Goal: Navigation & Orientation: Find specific page/section

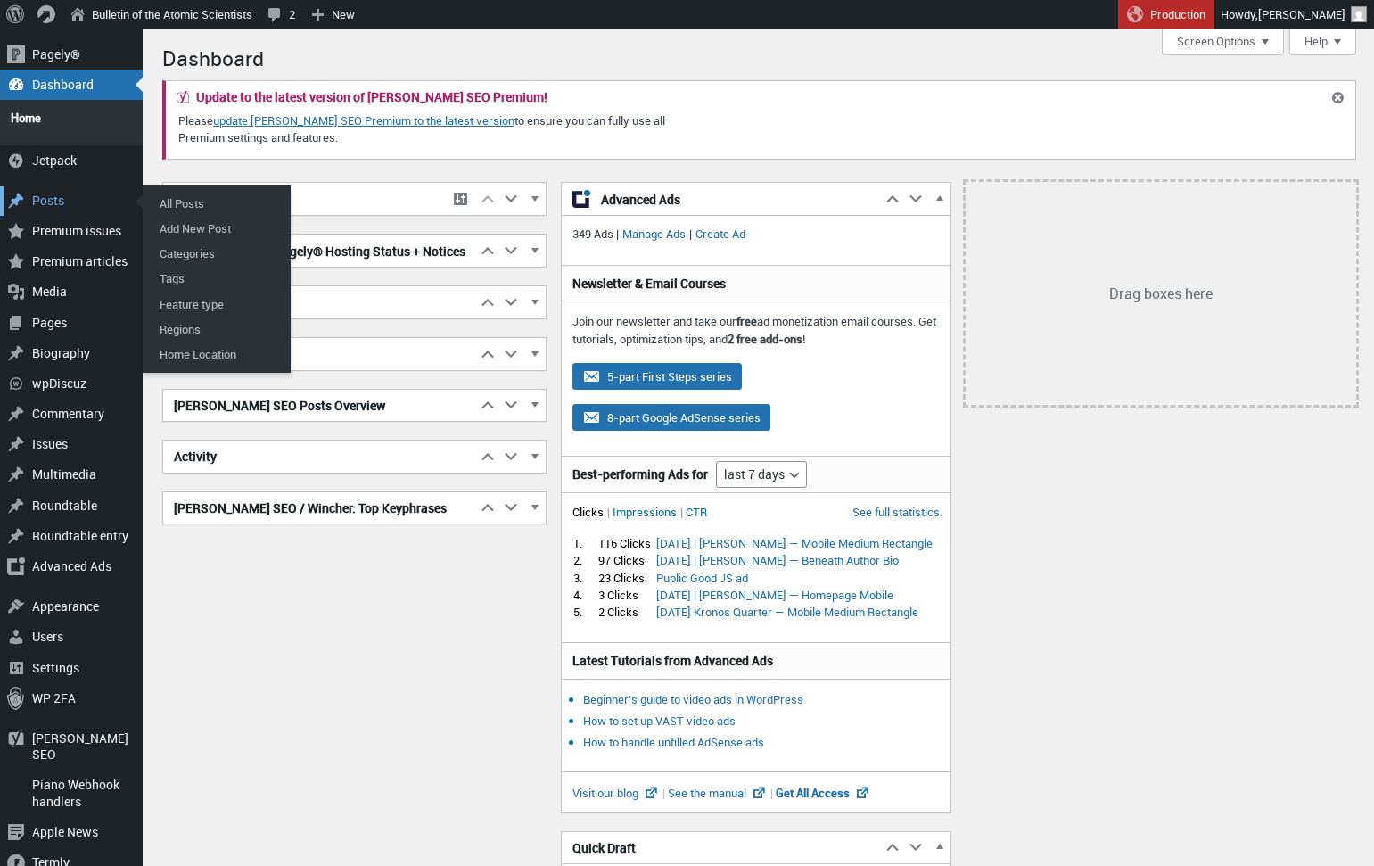
click at [65, 191] on div "Posts" at bounding box center [71, 200] width 143 height 30
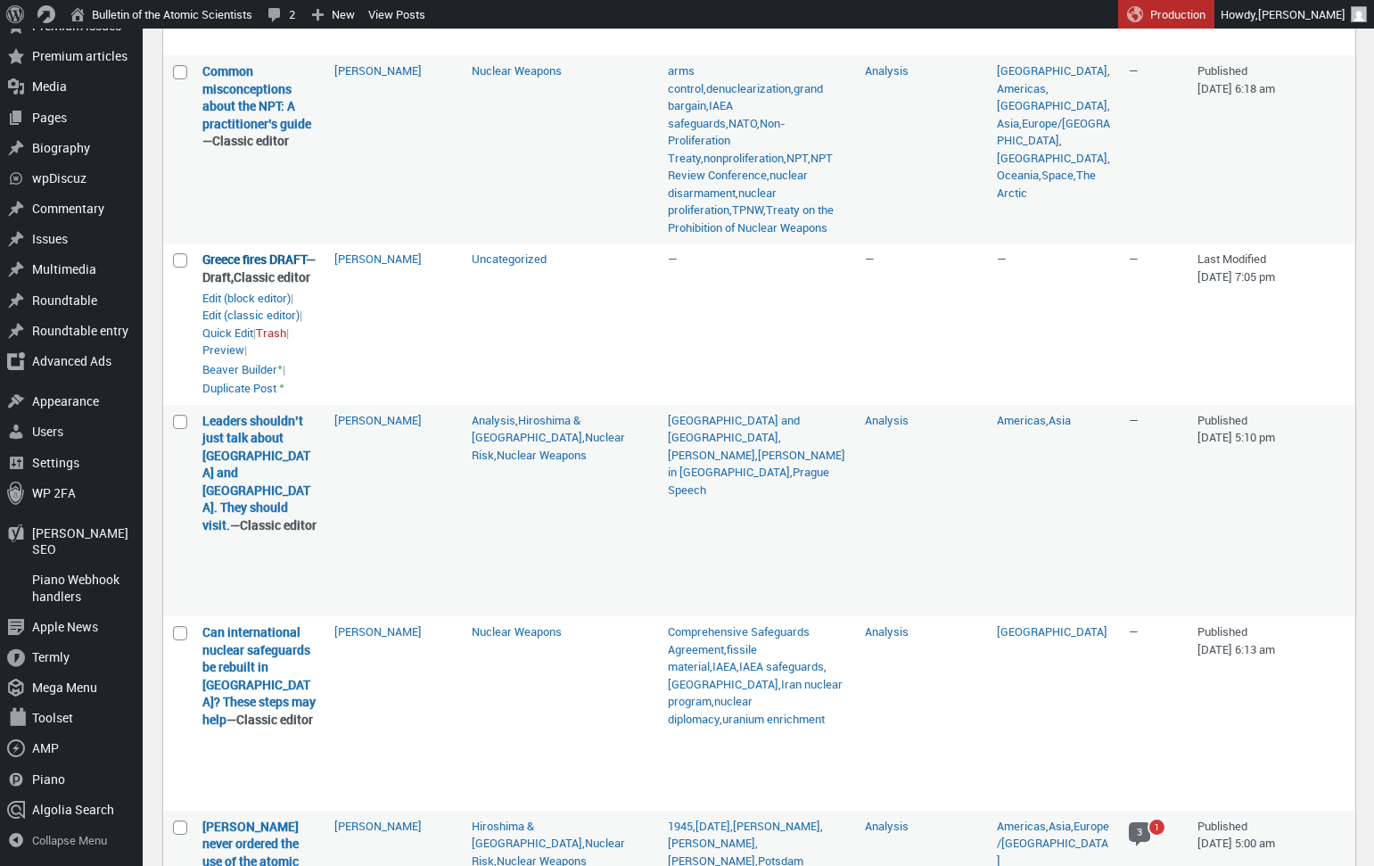
scroll to position [725, 0]
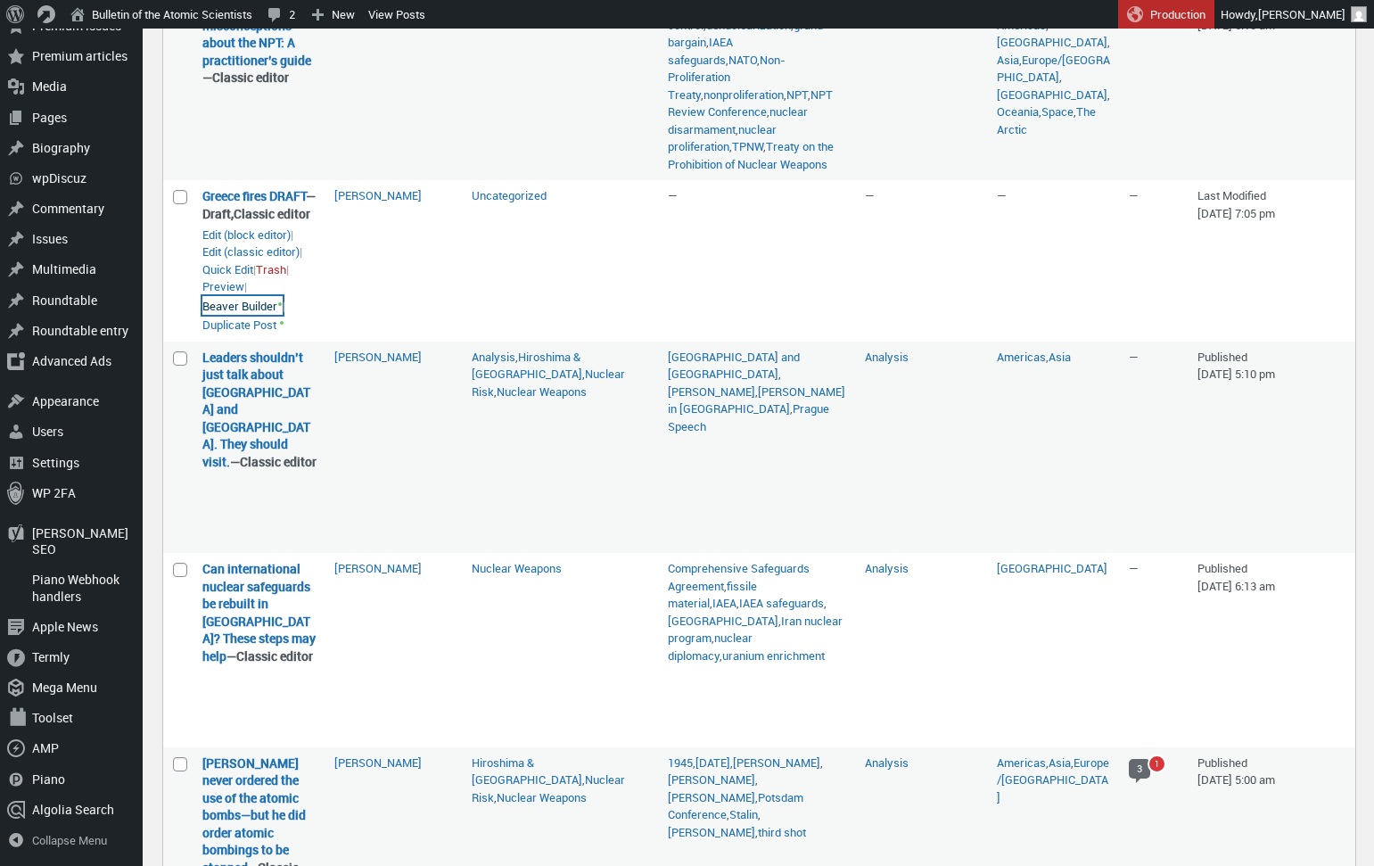
click at [245, 316] on link "Beaver Builder •" at bounding box center [242, 306] width 80 height 20
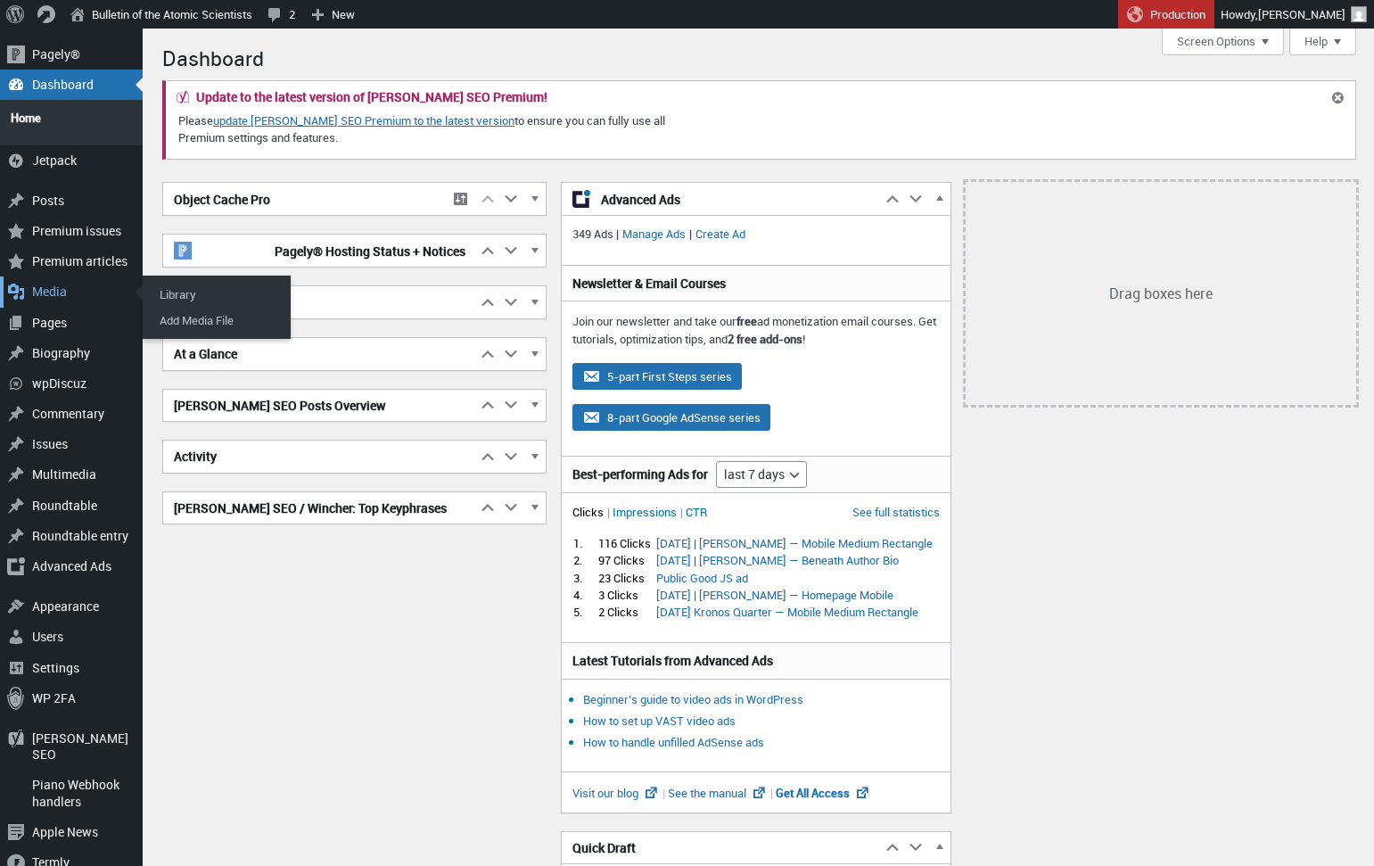
click at [52, 284] on div "Media" at bounding box center [71, 291] width 143 height 30
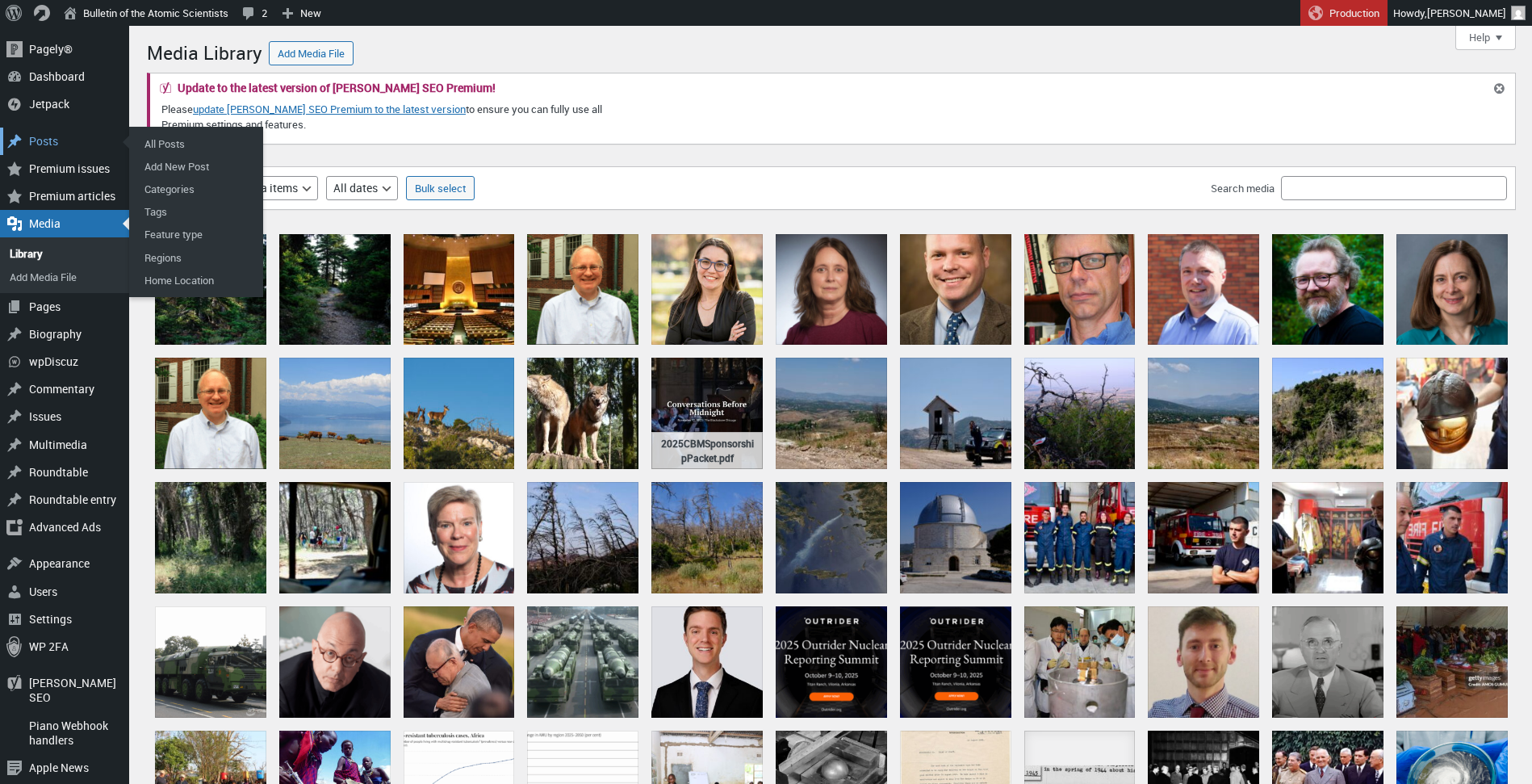
click at [48, 140] on div "Posts" at bounding box center [64, 141] width 129 height 27
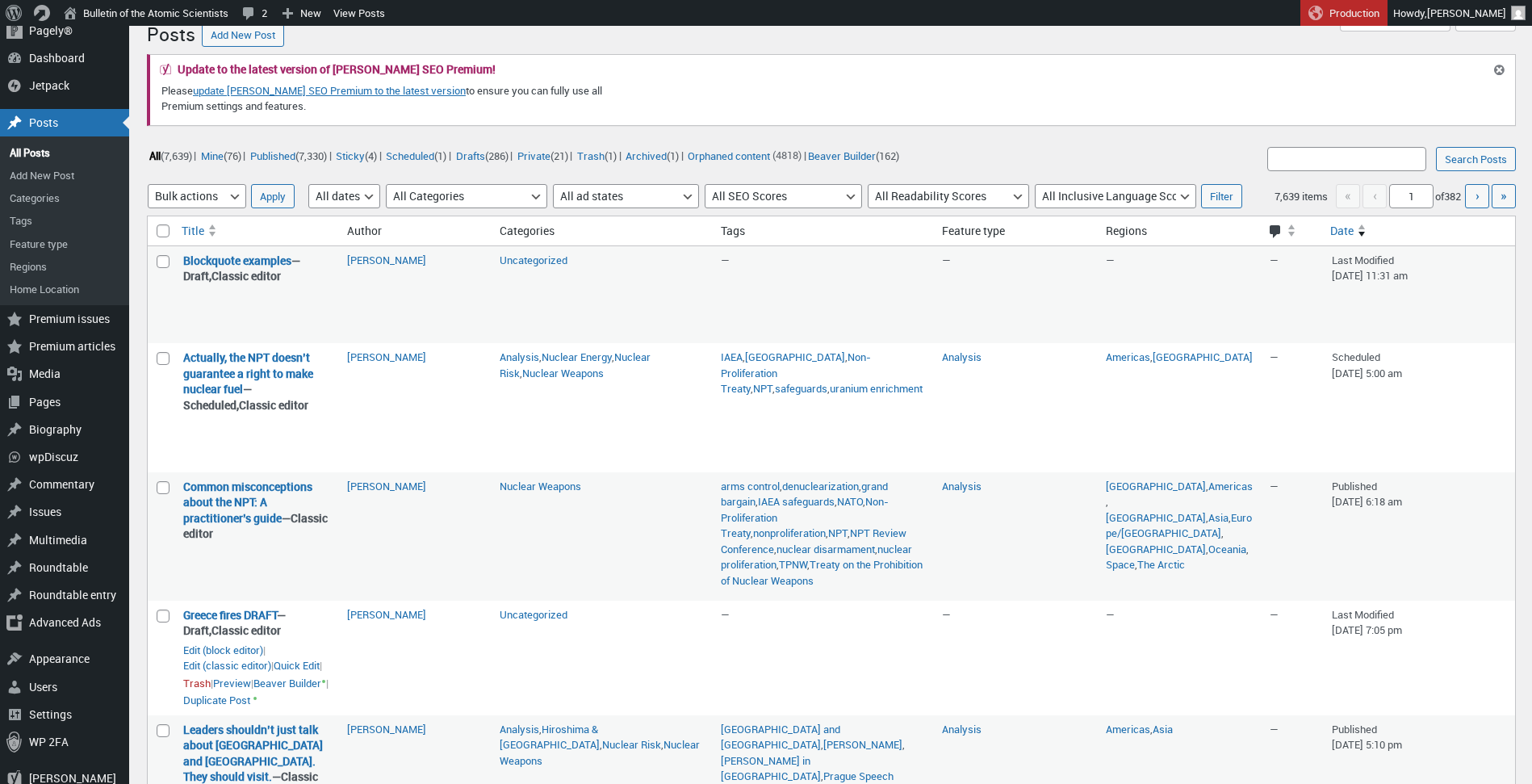
scroll to position [26, 0]
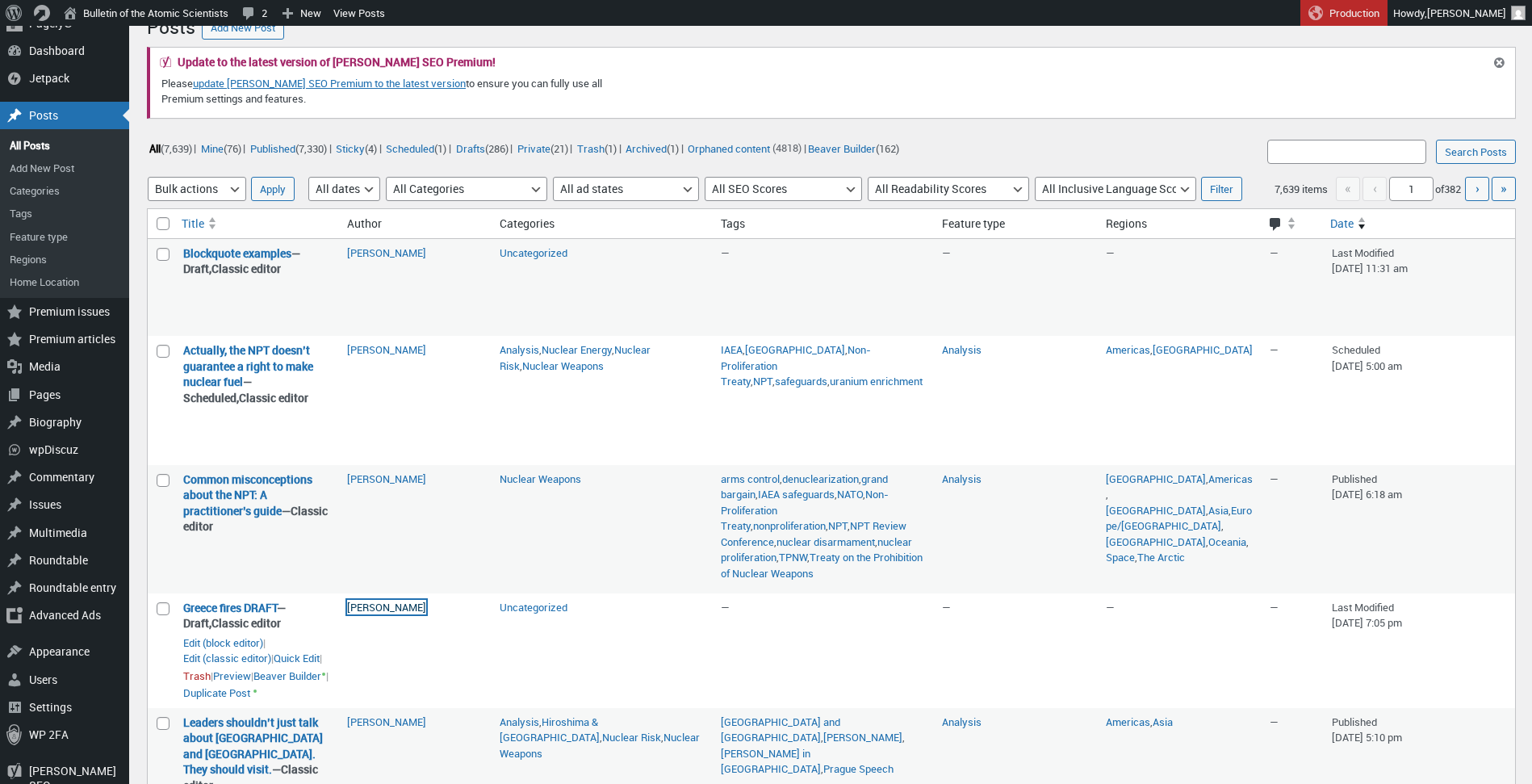
click at [377, 614] on link "[PERSON_NAME]" at bounding box center [386, 607] width 79 height 14
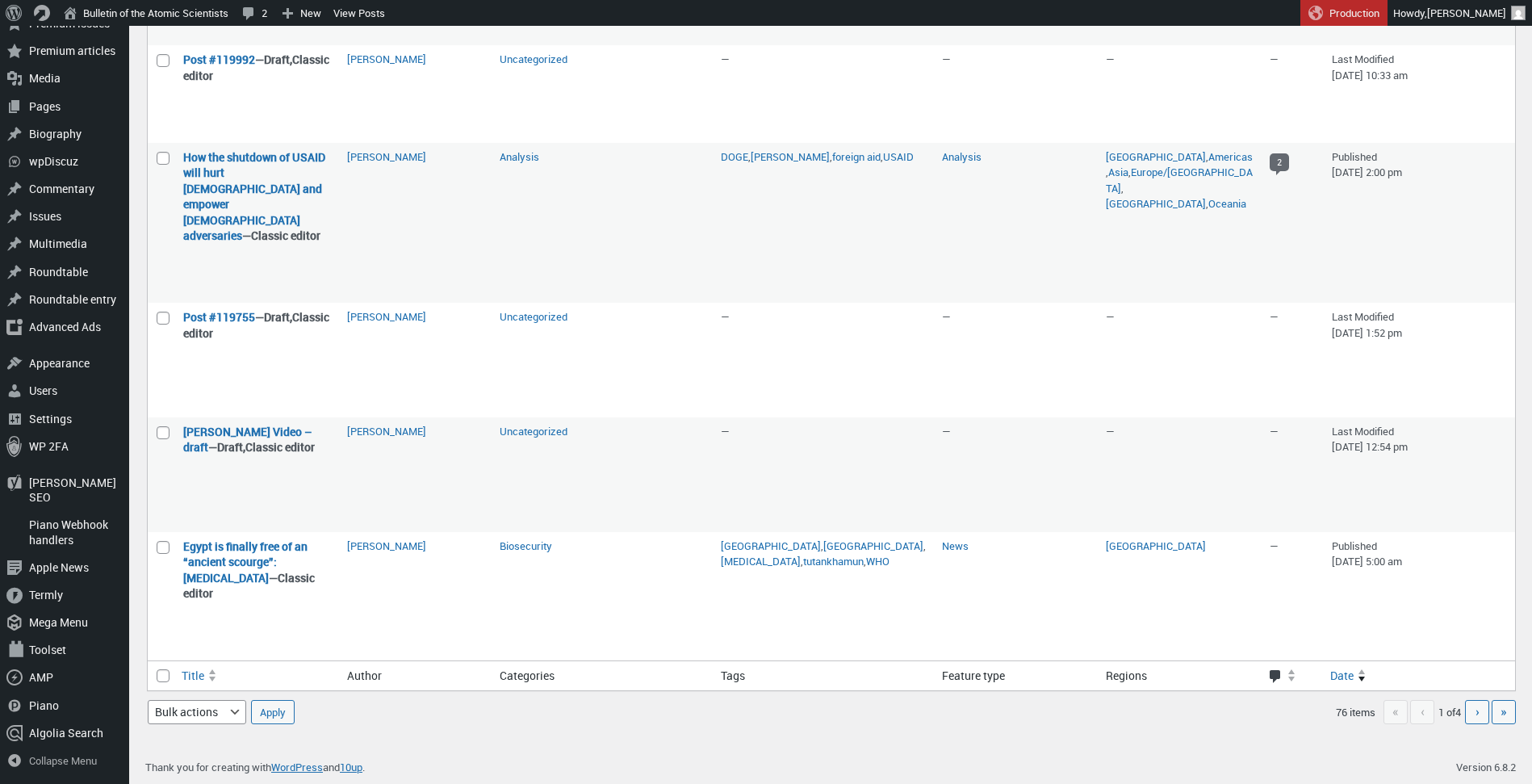
scroll to position [2488, 0]
click at [1472, 717] on link "Next page ›" at bounding box center [1477, 712] width 24 height 24
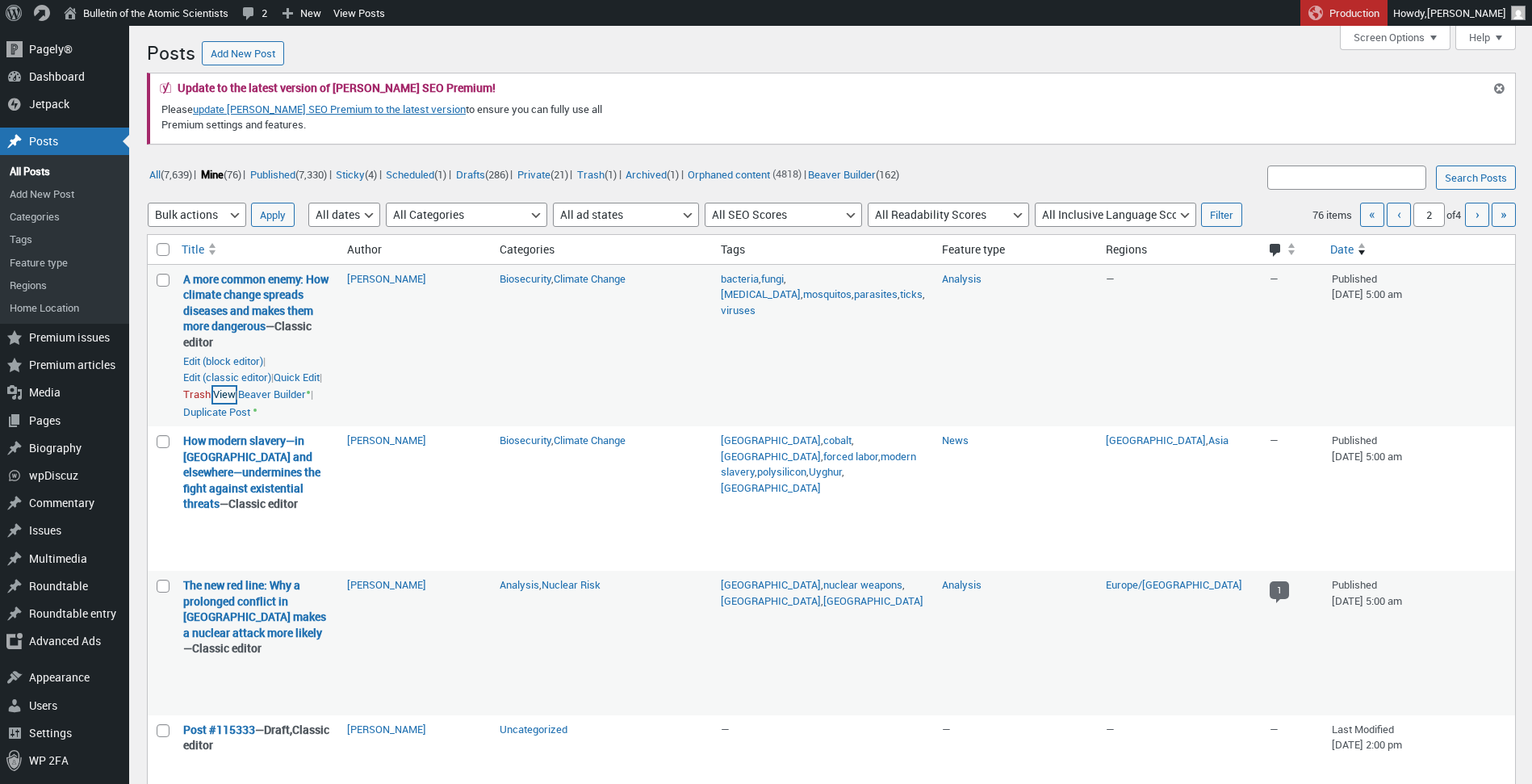
click at [235, 403] on link "View" at bounding box center [224, 395] width 23 height 16
